Goal: Task Accomplishment & Management: Manage account settings

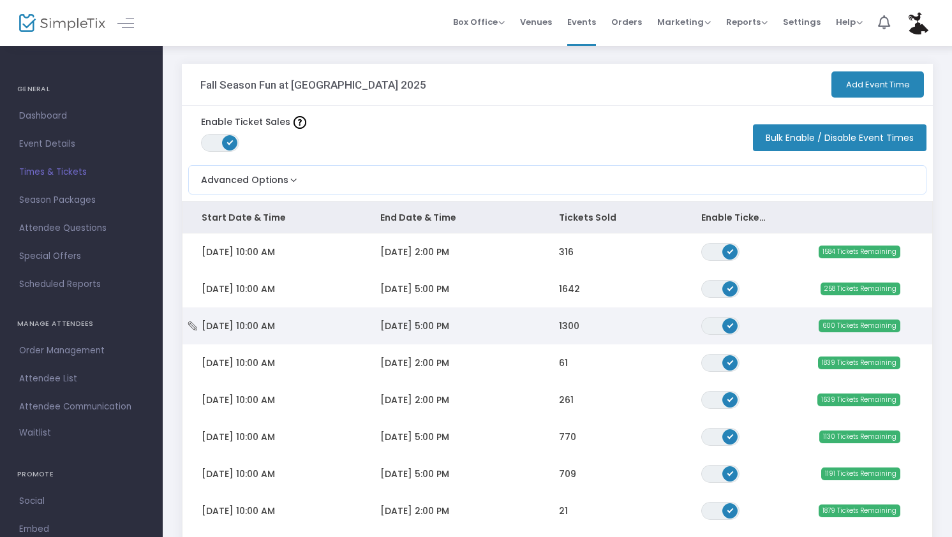
click at [549, 328] on td "1300" at bounding box center [611, 326] width 143 height 37
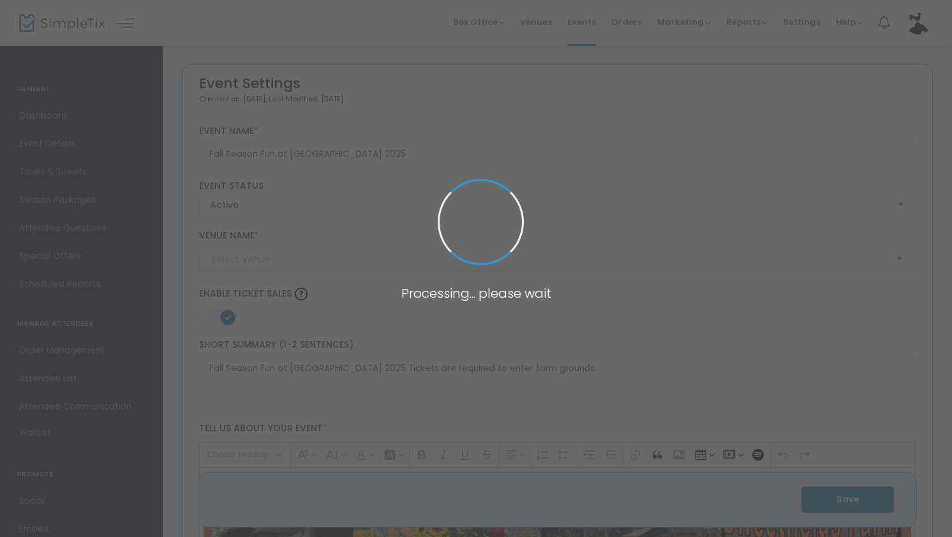
type input "[GEOGRAPHIC_DATA]"
